Goal: Task Accomplishment & Management: Manage account settings

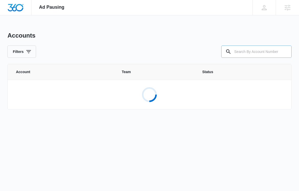
click at [262, 55] on input "text" at bounding box center [256, 51] width 70 height 12
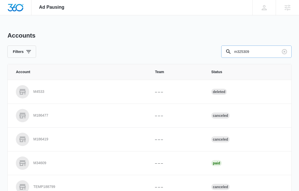
type input "m325309"
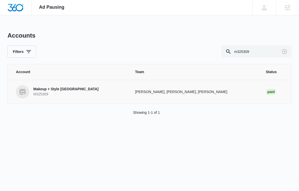
click at [181, 88] on td "kyl Davis, Will Fritz, Madison Ruff" at bounding box center [194, 92] width 130 height 24
click at [54, 87] on p "Makeup + Style San Diego" at bounding box center [65, 89] width 65 height 5
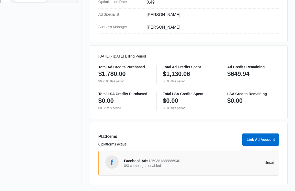
scroll to position [227, 0]
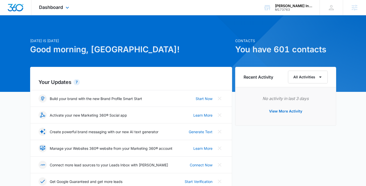
click at [64, 6] on div "Dashboard Apps Reputation Websites Forms CRM Email Social POS Content Ads Intel…" at bounding box center [54, 7] width 47 height 15
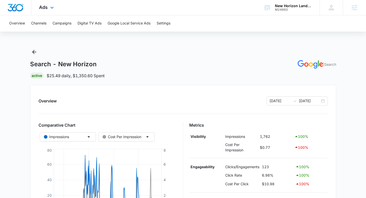
click at [57, 4] on div "Ads Apps Reputation Websites Forms CRM Email Social Shop Payments POS Content A…" at bounding box center [46, 7] width 31 height 15
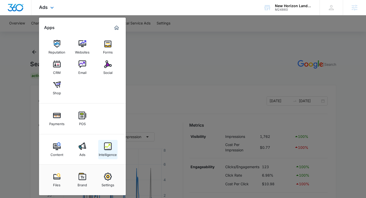
click at [110, 144] on img at bounding box center [108, 147] width 8 height 8
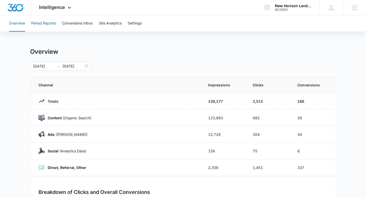
click at [41, 27] on button "Period Reports" at bounding box center [43, 23] width 25 height 16
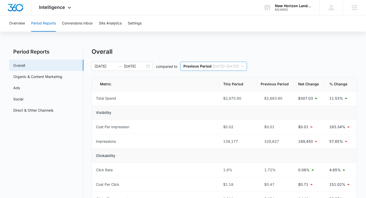
click at [232, 65] on span "Previous Period ( 04/24/2022 – 12/31/2022 )" at bounding box center [214, 66] width 61 height 9
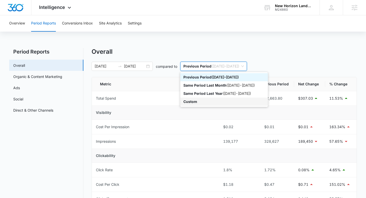
click at [231, 99] on div "Custom" at bounding box center [224, 102] width 81 height 6
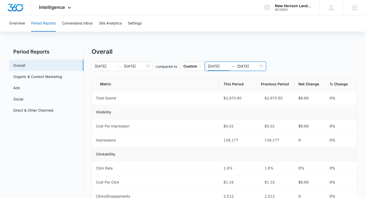
click at [224, 67] on input "01/01/2023" at bounding box center [218, 67] width 21 height 6
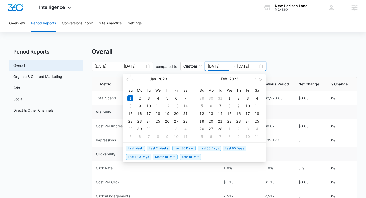
click at [193, 159] on span "Year to Date" at bounding box center [191, 157] width 22 height 6
type input "01/01/2025"
type input "09/09/2025"
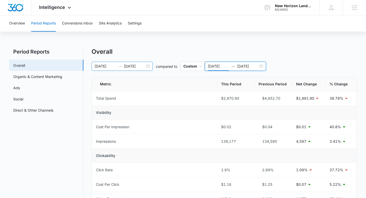
click at [103, 67] on input "01/01/2023" at bounding box center [105, 67] width 21 height 6
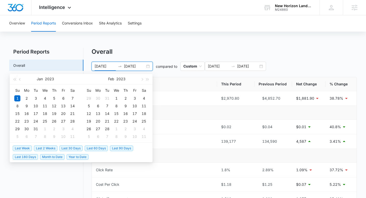
click at [75, 158] on span "Year to Date" at bounding box center [78, 157] width 22 height 6
type input "01/01/2025"
type input "09/09/2025"
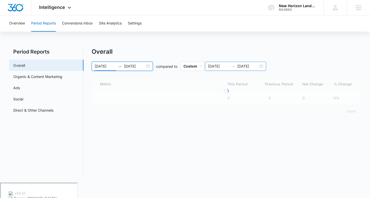
click at [225, 67] on input "01/01/2025" at bounding box center [218, 67] width 21 height 6
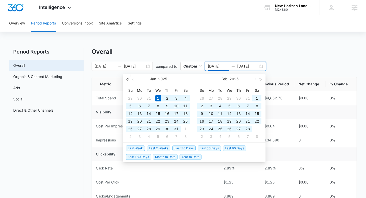
click at [126, 81] on button "button" at bounding box center [128, 79] width 6 height 10
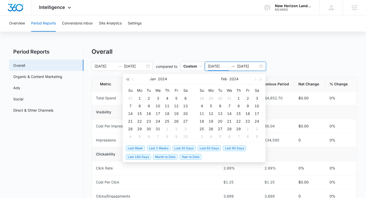
click at [126, 81] on button "button" at bounding box center [128, 79] width 6 height 10
type input "01/01/2023"
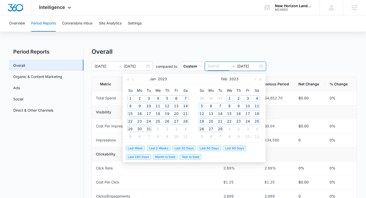
click at [133, 98] on div "1" at bounding box center [130, 99] width 6 height 6
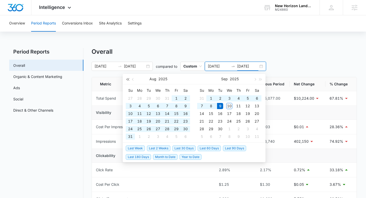
click at [125, 79] on button "button" at bounding box center [128, 79] width 6 height 10
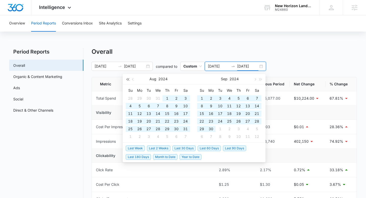
click at [125, 79] on button "button" at bounding box center [128, 79] width 6 height 10
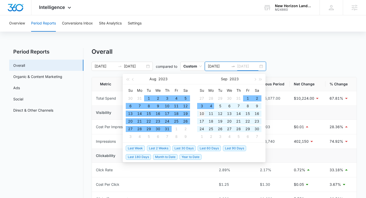
type input "09/10/2023"
click at [204, 112] on div "10" at bounding box center [202, 114] width 6 height 6
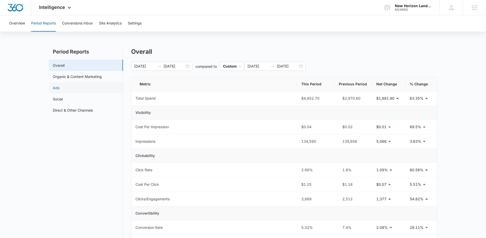
click at [59, 86] on link "Ads" at bounding box center [56, 87] width 7 height 5
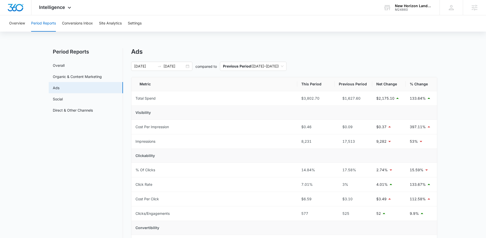
click at [285, 59] on div "Ads 01/01/2025 09/09/2025 compared to Previous Period ( 04/24/2024 – 12/31/2024…" at bounding box center [284, 205] width 306 height 315
click at [282, 67] on span "Previous Period ( 04/24/2024 – 12/31/2024 )" at bounding box center [253, 66] width 61 height 9
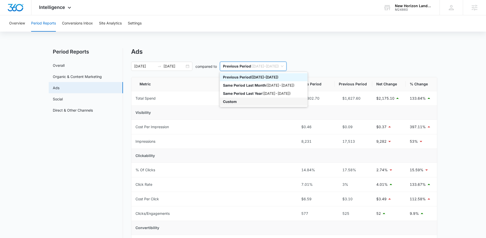
click at [233, 102] on p "Custom" at bounding box center [230, 102] width 14 height 4
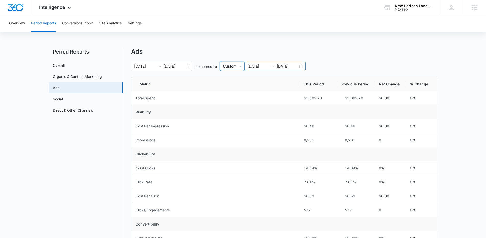
click at [255, 64] on input "01/01/2025" at bounding box center [258, 67] width 21 height 6
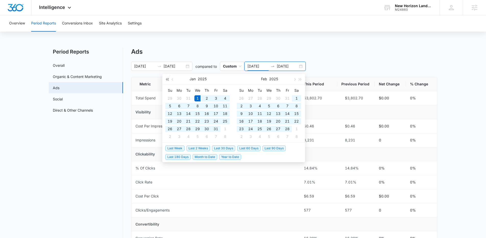
click at [165, 80] on button "button" at bounding box center [167, 79] width 6 height 10
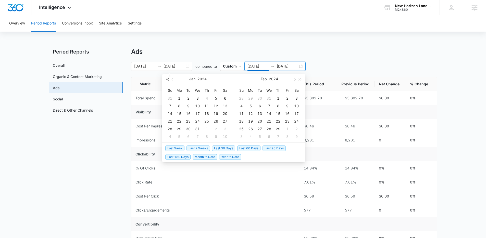
click at [165, 80] on button "button" at bounding box center [167, 79] width 6 height 10
type input "01/01/2023"
click at [170, 100] on div "1" at bounding box center [170, 99] width 6 height 6
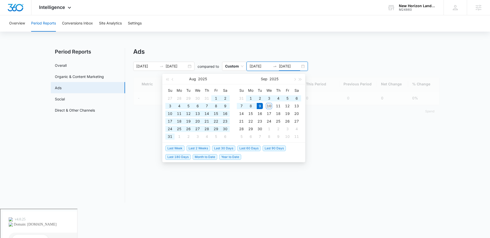
click at [286, 66] on input "09/09/2025" at bounding box center [289, 67] width 21 height 6
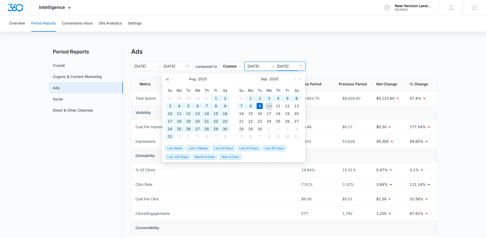
click at [166, 82] on button "button" at bounding box center [167, 79] width 6 height 10
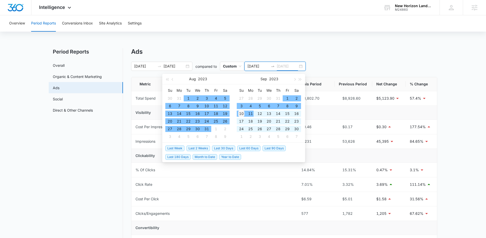
type input "09/10/2023"
click at [242, 113] on div "10" at bounding box center [241, 114] width 6 height 6
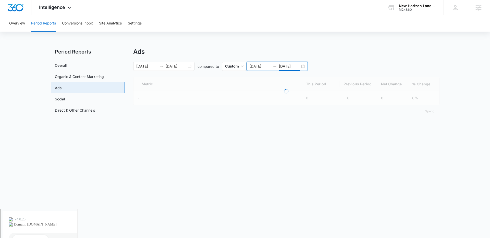
click at [285, 55] on div "Ads" at bounding box center [286, 52] width 306 height 8
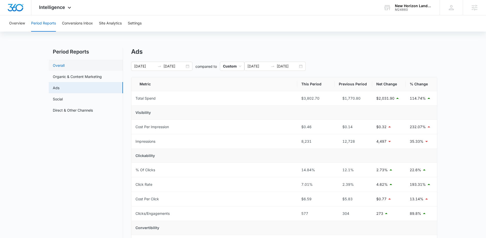
click at [63, 67] on link "Overall" at bounding box center [59, 65] width 12 height 5
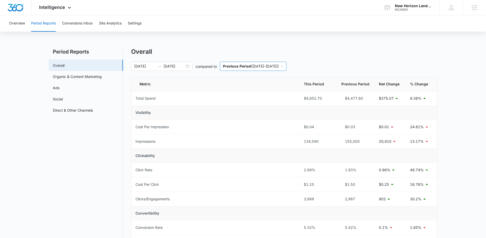
click at [243, 69] on span "Previous Period ( 04/24/2024 – 12/31/2024 )" at bounding box center [253, 66] width 61 height 9
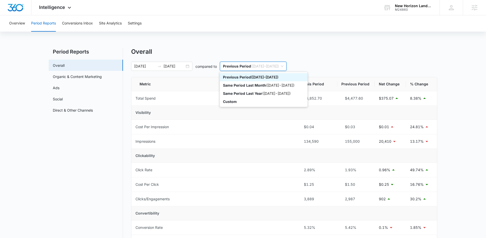
click at [217, 25] on div "Overview Period Reports Conversions Inbox Site Analytics Settings" at bounding box center [243, 23] width 474 height 16
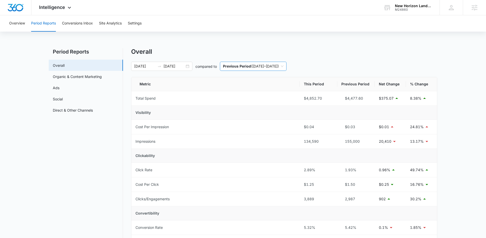
click at [247, 64] on p "Previous Period" at bounding box center [237, 66] width 28 height 4
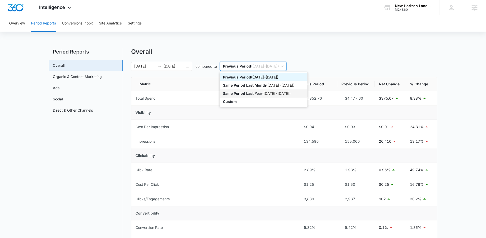
click at [252, 93] on p "Same Period Last Year" at bounding box center [242, 93] width 39 height 4
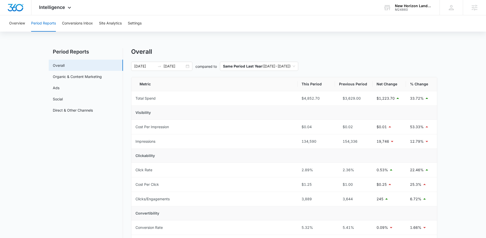
click at [252, 61] on div "Overall 01/01/2025 09/09/2025 compared to Same Period Last Year ( 01/01/2024 - …" at bounding box center [284, 241] width 306 height 387
click at [251, 64] on span "Same Period Last Year ( 01/01/2024 - 09/09/2024 )" at bounding box center [259, 66] width 72 height 9
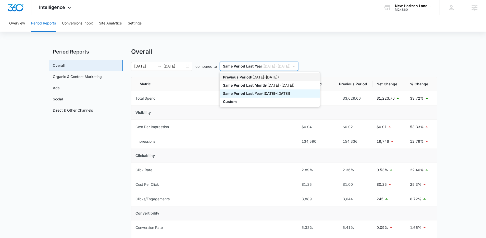
click at [222, 45] on div "Overview Period Reports Conversions Inbox Site Analytics Settings Period Report…" at bounding box center [243, 231] width 486 height 432
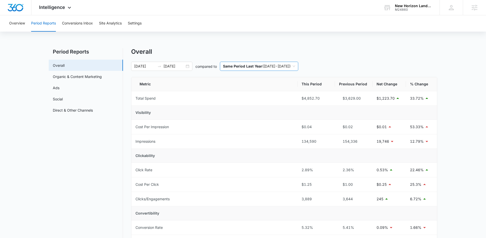
click at [281, 66] on span "Same Period Last Year ( 01/01/2024 - 09/09/2024 )" at bounding box center [259, 66] width 72 height 9
click at [253, 66] on p "Same Period Last Year" at bounding box center [242, 66] width 39 height 4
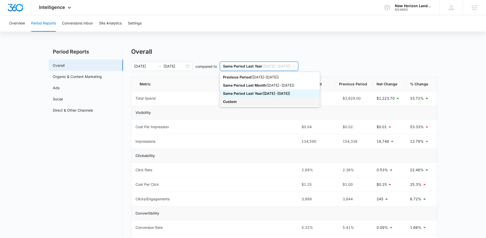
click at [233, 101] on p "Custom" at bounding box center [230, 102] width 14 height 4
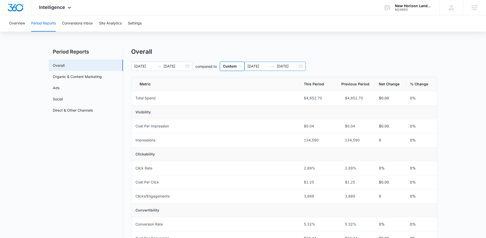
click at [258, 65] on input "01/01/2025" at bounding box center [258, 67] width 21 height 6
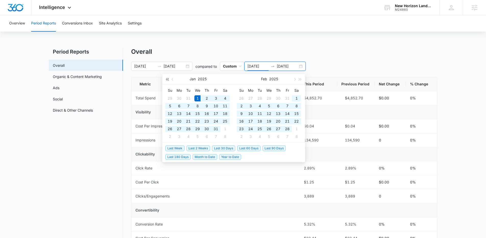
click at [166, 78] on button "button" at bounding box center [167, 79] width 6 height 10
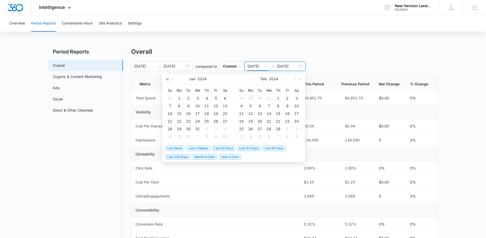
click at [166, 78] on button "button" at bounding box center [167, 79] width 6 height 10
type input "01/01/2023"
click at [169, 96] on div "1" at bounding box center [170, 99] width 6 height 6
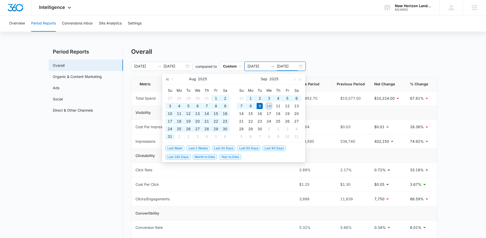
click at [165, 81] on button "button" at bounding box center [167, 79] width 6 height 10
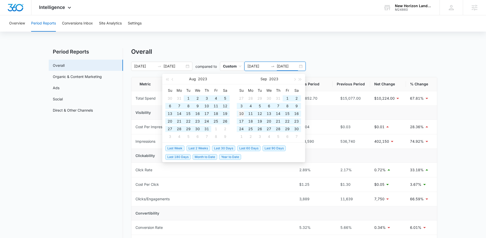
type input "09/10/2023"
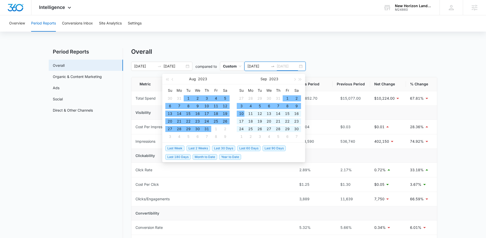
click at [242, 113] on div "10" at bounding box center [241, 114] width 6 height 6
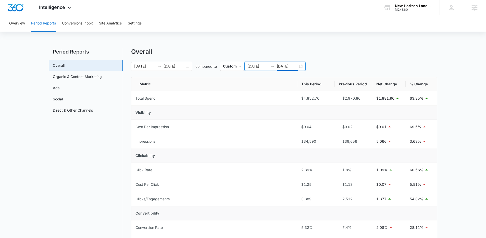
click at [326, 69] on div "01/01/2025 09/09/2025 compared to Custom 01/01/2023 09/10/2023" at bounding box center [284, 66] width 306 height 9
click at [59, 89] on link "Ads" at bounding box center [56, 87] width 7 height 5
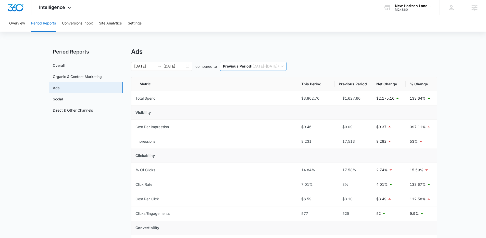
click at [237, 66] on p "Previous Period" at bounding box center [237, 66] width 28 height 4
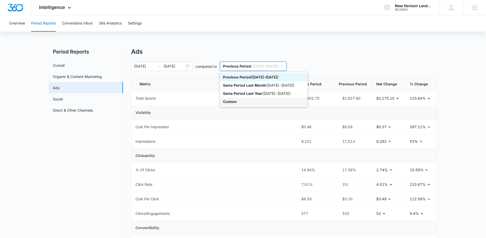
click at [245, 98] on div "Custom" at bounding box center [264, 102] width 88 height 8
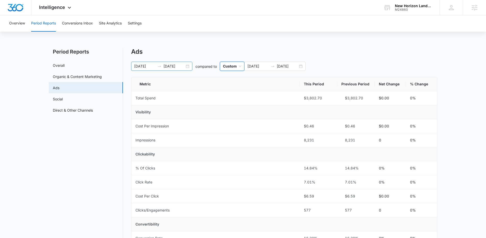
click at [188, 65] on div "01/01/2025 09/09/2025" at bounding box center [161, 66] width 61 height 9
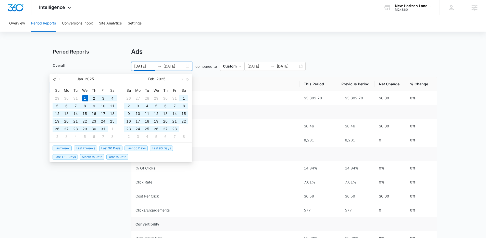
click at [55, 78] on button "button" at bounding box center [55, 79] width 6 height 10
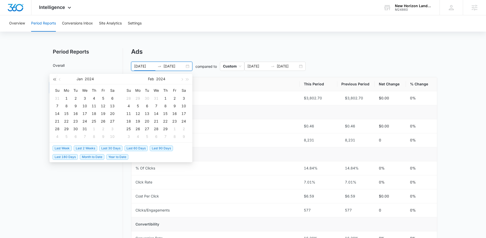
click at [55, 78] on button "button" at bounding box center [55, 79] width 6 height 10
type input "01/01/2023"
click at [60, 99] on td "1" at bounding box center [57, 99] width 9 height 8
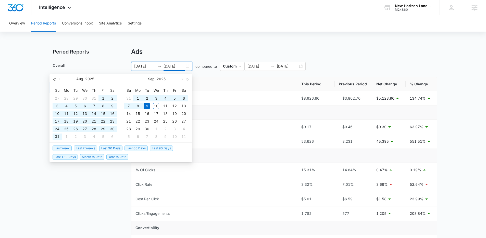
click at [55, 78] on button "button" at bounding box center [55, 79] width 6 height 10
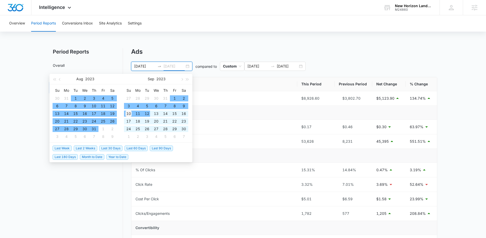
type input "09/10/2023"
click at [132, 112] on td "10" at bounding box center [128, 114] width 9 height 8
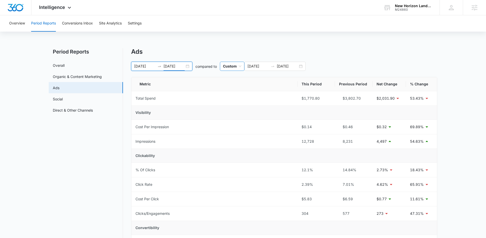
click at [226, 69] on span "Custom" at bounding box center [232, 66] width 18 height 9
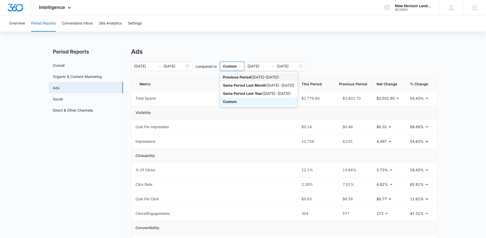
click at [252, 55] on div "Ads" at bounding box center [284, 52] width 306 height 8
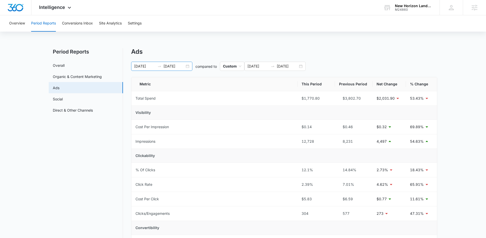
click at [188, 66] on div "01/01/2023 09/10/2023" at bounding box center [161, 66] width 61 height 9
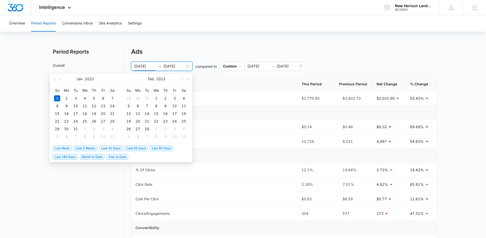
click at [112, 156] on span "Year to Date" at bounding box center [117, 157] width 22 height 6
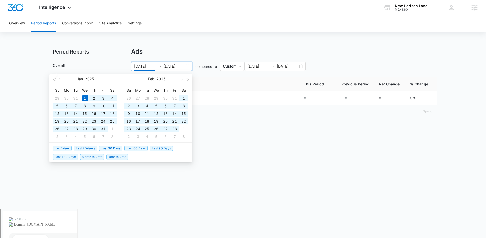
type input "01/01/2025"
type input "09/09/2025"
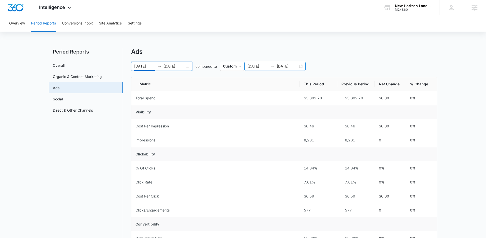
click at [252, 67] on input "01/01/2025" at bounding box center [258, 67] width 21 height 6
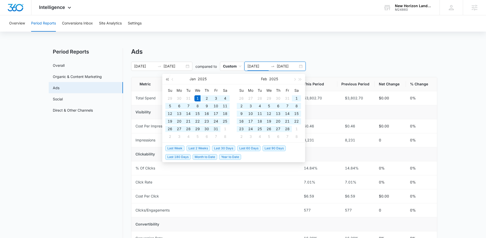
click at [168, 79] on span "button" at bounding box center [167, 79] width 3 height 3
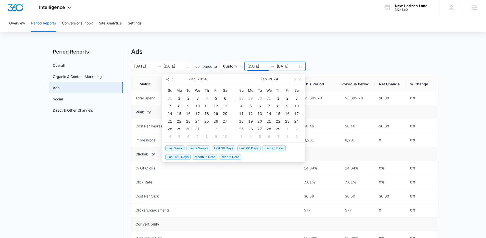
click at [168, 79] on span "button" at bounding box center [167, 79] width 3 height 3
type input "01/01/2023"
click at [166, 100] on td "1" at bounding box center [169, 99] width 9 height 8
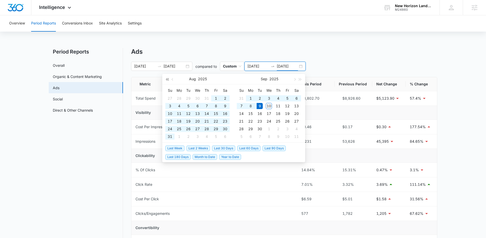
click at [168, 80] on button "button" at bounding box center [167, 79] width 6 height 10
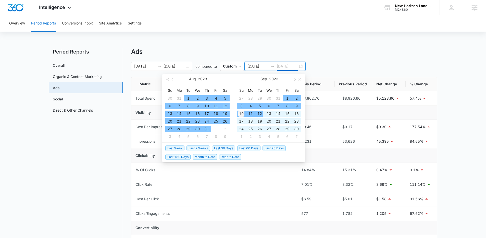
type input "09/10/2023"
click at [244, 115] on div "10" at bounding box center [241, 114] width 6 height 6
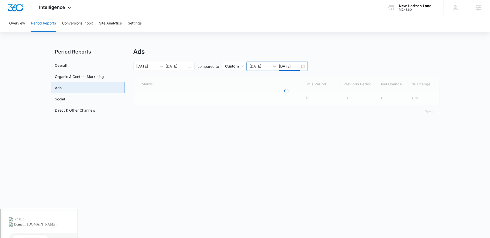
click at [317, 64] on div "01/01/2025 09/09/2025 compared to Custom 01/01/2023 09/10/2023" at bounding box center [286, 66] width 306 height 9
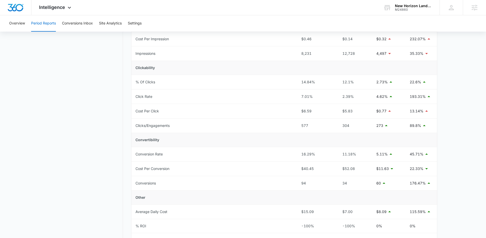
scroll to position [136, 0]
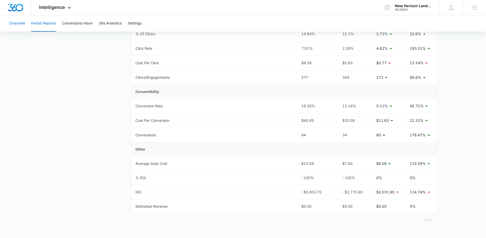
click at [22, 22] on button "Overview" at bounding box center [17, 23] width 16 height 16
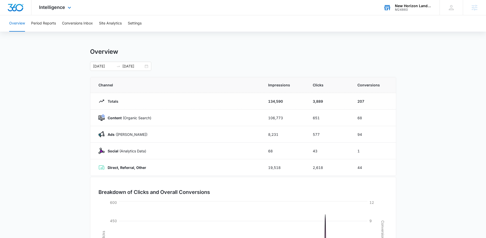
click at [366, 8] on div "M24860" at bounding box center [413, 10] width 37 height 4
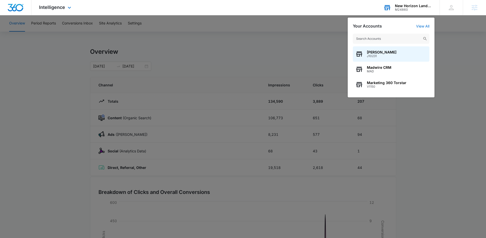
click at [366, 36] on input "text" at bounding box center [391, 39] width 77 height 10
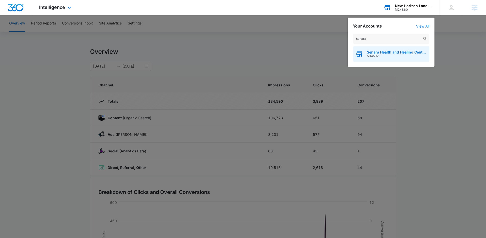
type input "senara"
click at [366, 52] on span "Senara Health and Healing Center & Spa" at bounding box center [397, 52] width 60 height 4
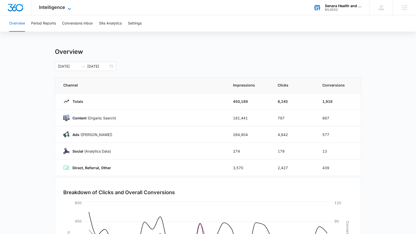
click at [66, 9] on icon at bounding box center [69, 9] width 6 height 6
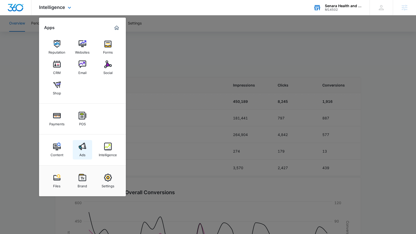
drag, startPoint x: 82, startPoint y: 140, endPoint x: 82, endPoint y: 144, distance: 4.3
click at [82, 140] on div "Content Ads Intelligence" at bounding box center [82, 150] width 87 height 31
click at [84, 147] on img at bounding box center [83, 147] width 8 height 8
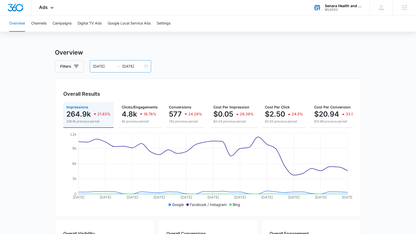
click at [146, 68] on div "08/04/2025 09/03/2025" at bounding box center [120, 66] width 61 height 12
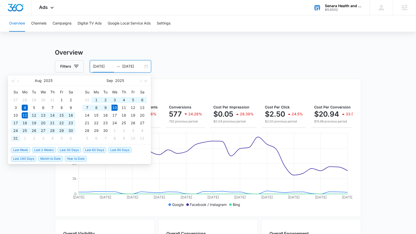
click at [69, 149] on span "Last 30 Days" at bounding box center [69, 150] width 23 height 6
type input "08/11/2025"
type input "09/10/2025"
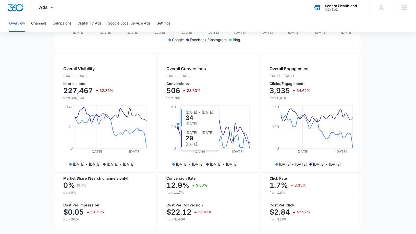
scroll to position [184, 0]
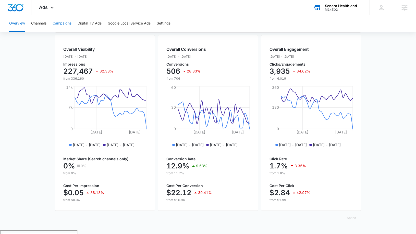
click at [59, 25] on button "Campaigns" at bounding box center [62, 23] width 19 height 16
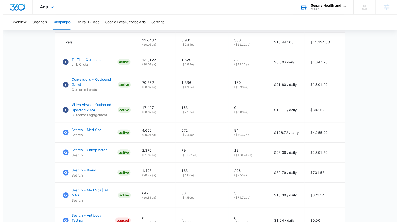
scroll to position [226, 0]
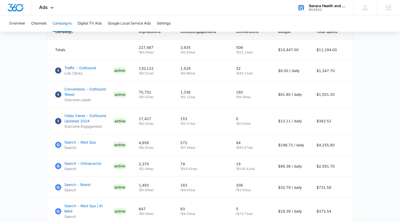
click at [314, 7] on div "Senara Health and Healing Center & Spa" at bounding box center [327, 6] width 37 height 4
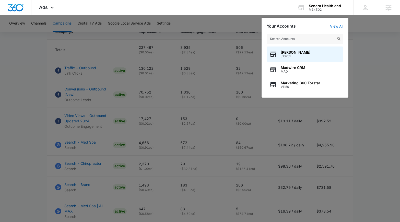
click at [286, 40] on input "text" at bounding box center [305, 39] width 77 height 10
type input "nsew"
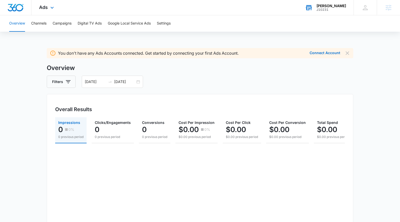
click at [329, 5] on div "[PERSON_NAME]" at bounding box center [331, 6] width 30 height 4
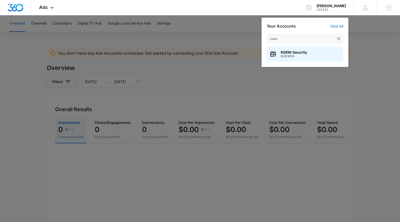
type input "nsew"
click at [296, 52] on span "NSEW Security" at bounding box center [294, 52] width 26 height 4
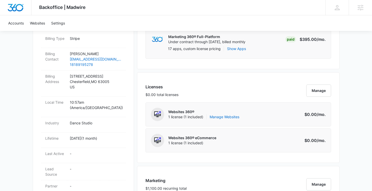
scroll to position [324, 0]
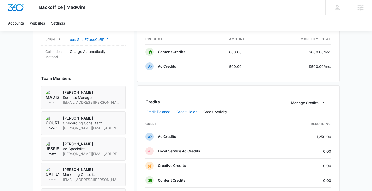
click at [192, 111] on button "Credit Holds" at bounding box center [186, 112] width 21 height 12
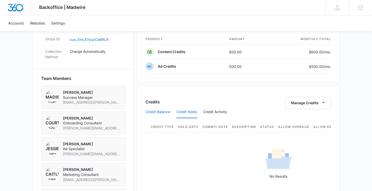
click at [162, 114] on button "Credit Balance" at bounding box center [158, 112] width 25 height 12
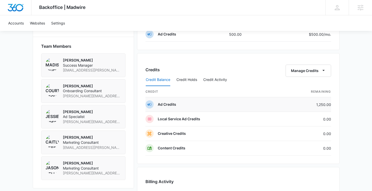
scroll to position [369, 0]
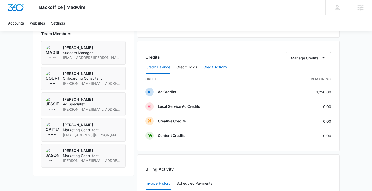
click at [218, 68] on button "Credit Activity" at bounding box center [215, 67] width 24 height 12
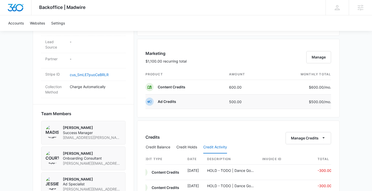
scroll to position [387, 0]
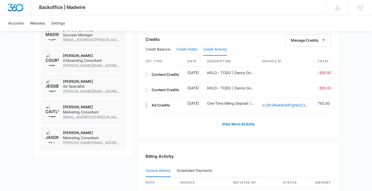
click at [184, 49] on button "Credit Holds" at bounding box center [186, 49] width 21 height 12
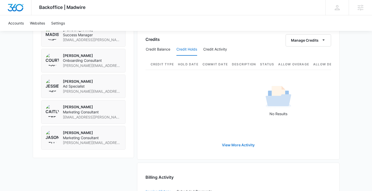
click at [256, 151] on link "View More Activity" at bounding box center [238, 145] width 43 height 12
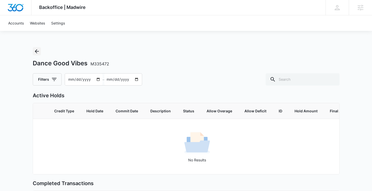
click at [35, 52] on icon "Back" at bounding box center [37, 51] width 6 height 6
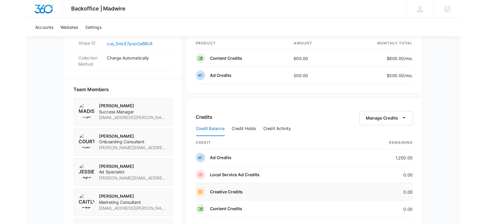
scroll to position [396, 0]
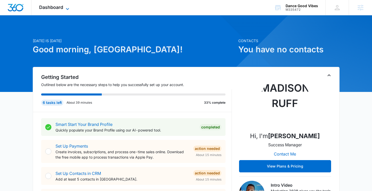
click at [56, 8] on span "Dashboard" at bounding box center [51, 7] width 24 height 5
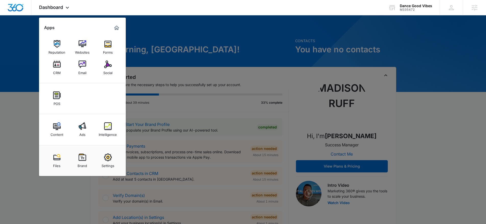
click at [231, 38] on div at bounding box center [243, 112] width 486 height 224
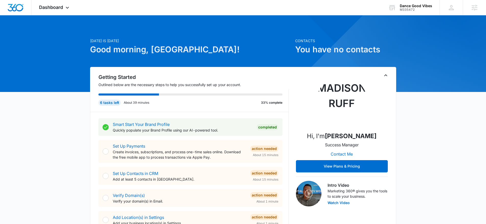
drag, startPoint x: 409, startPoint y: 67, endPoint x: 436, endPoint y: 66, distance: 26.6
drag, startPoint x: 459, startPoint y: 56, endPoint x: 437, endPoint y: 52, distance: 23.1
click at [56, 4] on div "Dashboard Apps Reputation Websites Forms CRM Email Social POS Content Ads Intel…" at bounding box center [54, 7] width 47 height 15
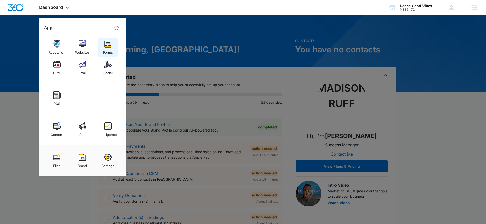
click at [102, 45] on link "Forms" at bounding box center [107, 47] width 19 height 19
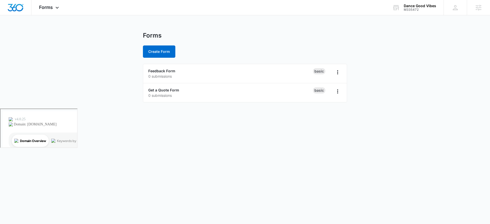
click at [164, 58] on div "Forms Create Form Feedback Form 0 submissions Basic Get a Quote Form 0 submissi…" at bounding box center [245, 70] width 204 height 77
click at [57, 9] on icon at bounding box center [57, 9] width 6 height 6
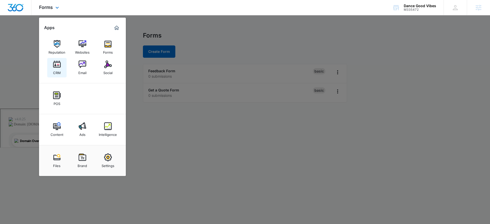
click at [63, 70] on link "CRM" at bounding box center [56, 67] width 19 height 19
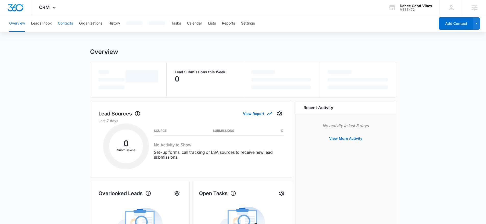
click at [66, 22] on button "Contacts" at bounding box center [65, 23] width 15 height 16
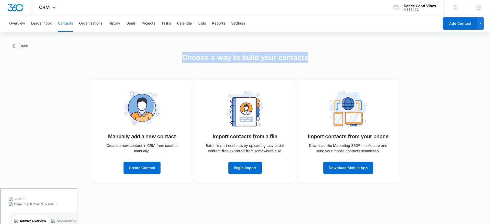
drag, startPoint x: 311, startPoint y: 59, endPoint x: 174, endPoint y: 51, distance: 136.9
click at [174, 51] on div "Back Choose a way to build your contacts Manually add a new contact Create a ne…" at bounding box center [245, 114] width 466 height 149
click at [206, 21] on button "Lists" at bounding box center [202, 23] width 8 height 16
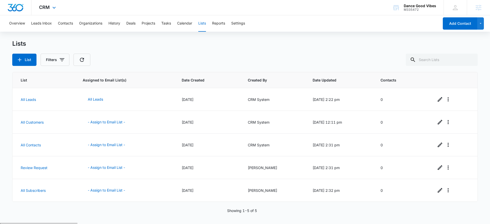
click at [45, 11] on div "CRM Apps Reputation Websites Forms CRM Email Social POS Content Ads Intelligenc…" at bounding box center [47, 7] width 33 height 15
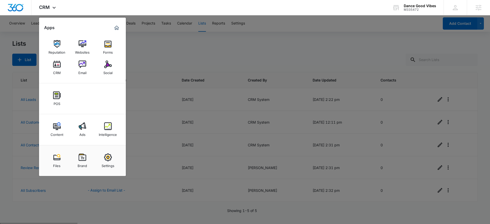
click at [82, 70] on div "Email" at bounding box center [82, 71] width 8 height 7
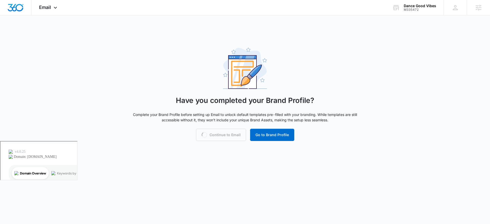
click at [231, 136] on div "Loading Continue to Email Go to Brand Profile" at bounding box center [245, 135] width 98 height 12
drag, startPoint x: 264, startPoint y: 135, endPoint x: 183, endPoint y: 106, distance: 85.6
click at [183, 106] on div "Have you completed your Brand Profile? Complete your Brand Profile before setti…" at bounding box center [245, 93] width 230 height 93
click at [211, 132] on div "Loading Continue to Email Go to Brand Profile" at bounding box center [245, 135] width 98 height 12
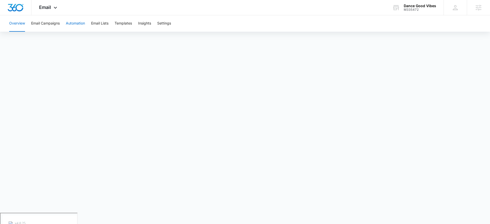
click at [77, 27] on button "Automation" at bounding box center [75, 23] width 19 height 16
click at [46, 7] on span "Email" at bounding box center [45, 7] width 12 height 5
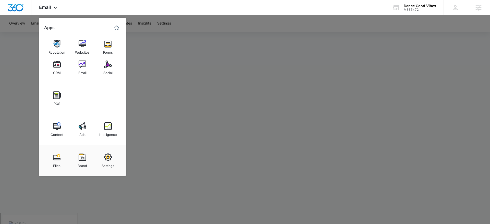
click at [232, 80] on div at bounding box center [245, 112] width 490 height 224
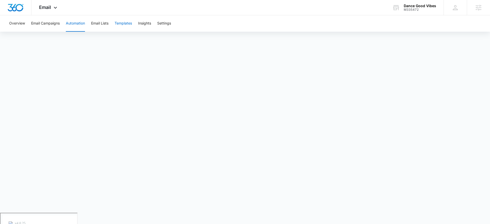
click at [125, 23] on button "Templates" at bounding box center [123, 23] width 17 height 16
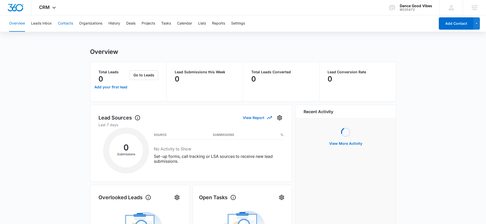
click at [62, 26] on button "Contacts" at bounding box center [65, 23] width 15 height 16
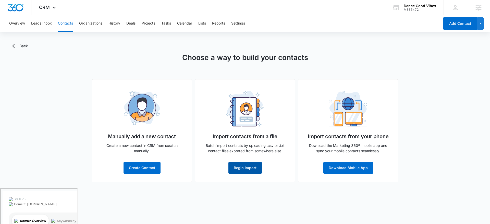
drag, startPoint x: 244, startPoint y: 170, endPoint x: 269, endPoint y: 159, distance: 27.8
click at [267, 159] on div "Import contacts from a file Batch import contacts by uploading .csv or .txt con…" at bounding box center [245, 130] width 100 height 103
click at [272, 146] on p "Batch import contacts by uploading .csv or .txt contact files exported from som…" at bounding box center [245, 148] width 83 height 11
click at [243, 170] on button "Begin Import" at bounding box center [245, 168] width 33 height 12
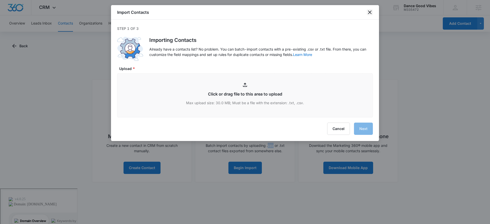
click at [372, 13] on icon "close" at bounding box center [370, 12] width 6 height 6
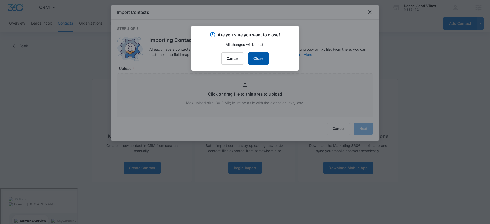
click at [252, 58] on button "Close" at bounding box center [258, 58] width 21 height 12
